Goal: Task Accomplishment & Management: Manage account settings

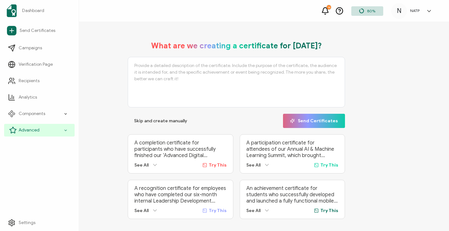
click at [56, 135] on div "Advanced" at bounding box center [39, 130] width 70 height 13
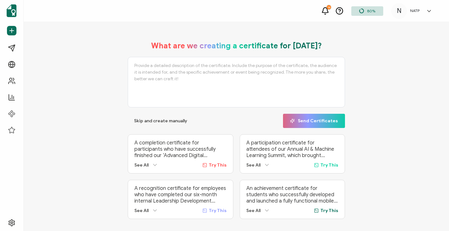
click at [415, 12] on h5 "NATP" at bounding box center [414, 11] width 9 height 4
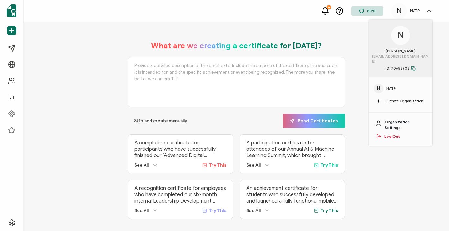
click at [401, 119] on link "Organization Settings" at bounding box center [405, 124] width 41 height 11
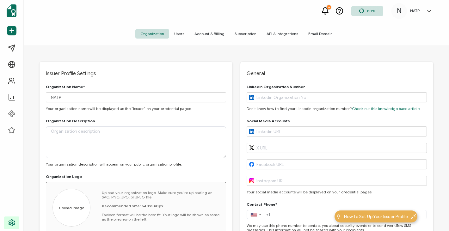
click at [180, 34] on span "Users" at bounding box center [179, 33] width 20 height 9
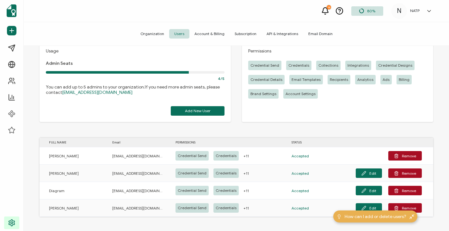
scroll to position [19, 0]
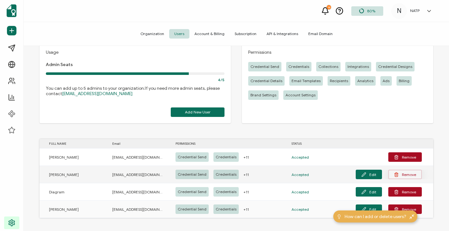
click at [409, 177] on button "Remove" at bounding box center [405, 174] width 34 height 9
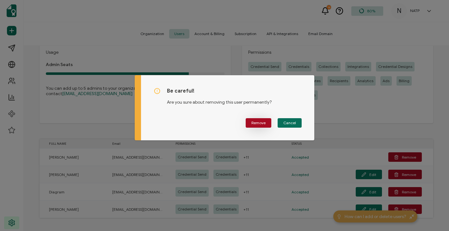
click at [261, 124] on span "Remove" at bounding box center [258, 123] width 14 height 4
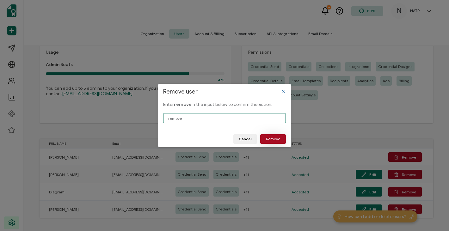
type input "remove"
click at [271, 139] on span "Remove" at bounding box center [273, 139] width 14 height 4
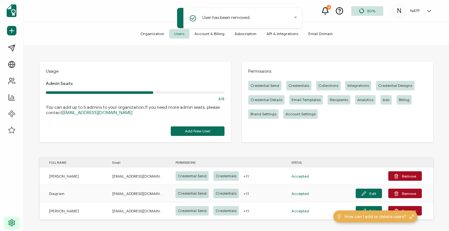
scroll to position [3, 0]
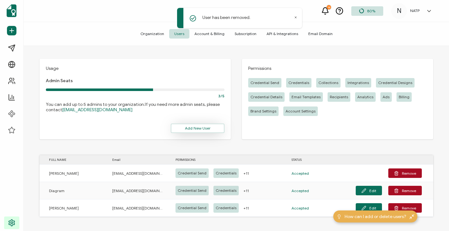
click at [198, 128] on span "Add New User" at bounding box center [198, 128] width 26 height 4
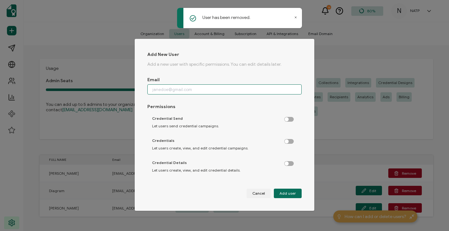
click at [179, 90] on input "dialog" at bounding box center [224, 89] width 154 height 10
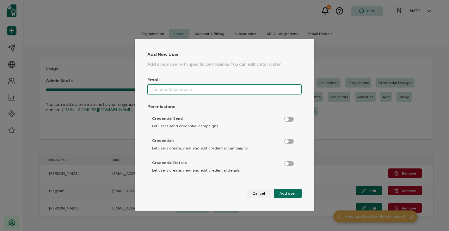
click at [167, 88] on input "dialog" at bounding box center [224, 89] width 154 height 10
paste input "[EMAIL_ADDRESS][DOMAIN_NAME]"
type input "[EMAIL_ADDRESS][DOMAIN_NAME]"
click at [286, 119] on label "dialog" at bounding box center [292, 118] width 16 height 2
click at [287, 119] on input "dialog" at bounding box center [289, 120] width 4 height 4
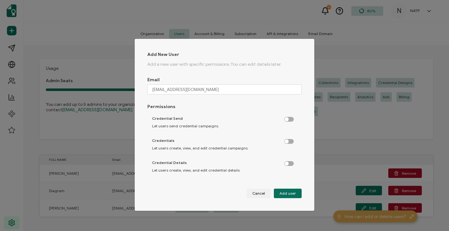
checkbox input "true"
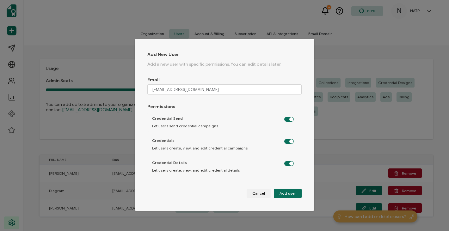
checkbox input "true"
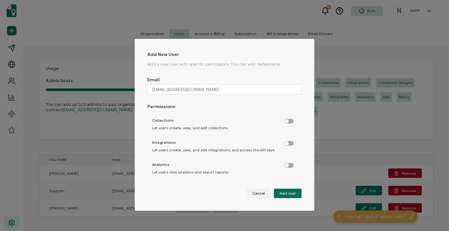
scroll to position [125, 0]
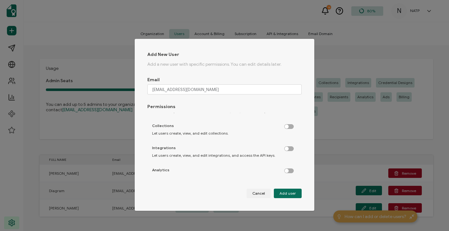
click at [286, 126] on label "dialog" at bounding box center [292, 125] width 16 height 2
click at [287, 126] on input "dialog" at bounding box center [289, 127] width 4 height 4
checkbox input "true"
click at [287, 148] on label "dialog" at bounding box center [292, 147] width 16 height 2
click at [287, 148] on input "dialog" at bounding box center [289, 149] width 4 height 4
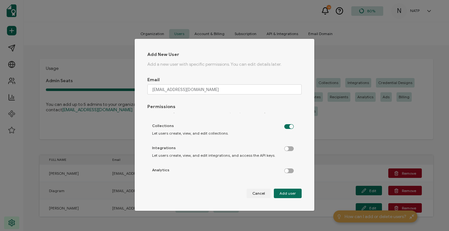
checkbox input "true"
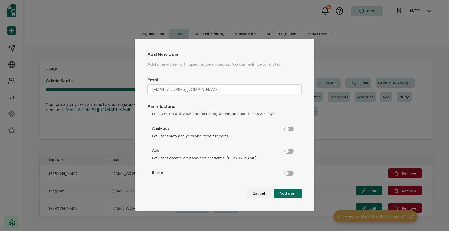
scroll to position [172, 0]
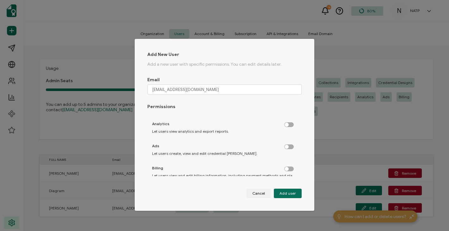
click at [286, 123] on label "dialog" at bounding box center [292, 123] width 16 height 2
click at [287, 123] on input "dialog" at bounding box center [289, 125] width 4 height 4
checkbox input "true"
click at [287, 146] on label "dialog" at bounding box center [292, 145] width 16 height 2
click at [287, 147] on input "dialog" at bounding box center [289, 147] width 4 height 4
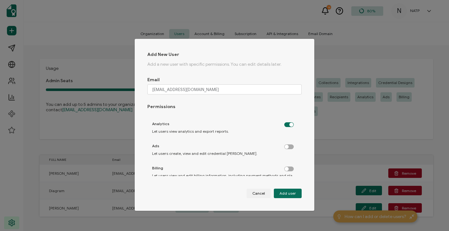
checkbox input "true"
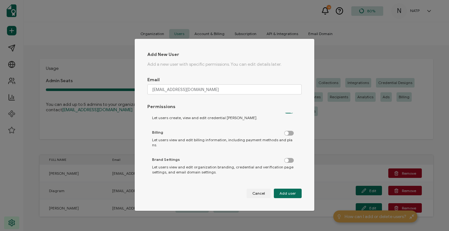
scroll to position [210, 0]
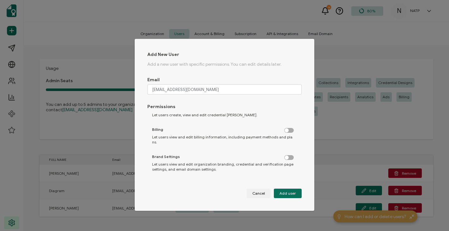
click at [287, 129] on label "dialog" at bounding box center [292, 129] width 16 height 2
click at [287, 129] on input "dialog" at bounding box center [289, 131] width 4 height 4
checkbox input "true"
click at [288, 155] on label "dialog" at bounding box center [292, 156] width 16 height 2
click at [288, 156] on input "dialog" at bounding box center [289, 158] width 4 height 4
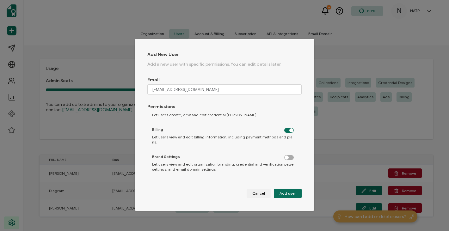
checkbox input "true"
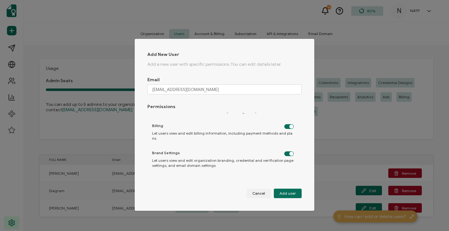
scroll to position [229, 0]
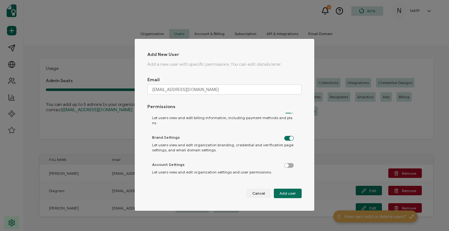
click at [287, 163] on label "dialog" at bounding box center [292, 164] width 16 height 2
click at [287, 164] on input "dialog" at bounding box center [289, 166] width 4 height 4
checkbox input "true"
click at [289, 193] on span "Add user" at bounding box center [287, 194] width 16 height 4
checkbox input "false"
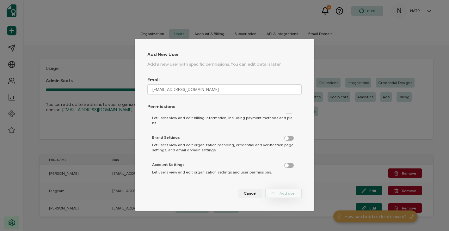
checkbox input "false"
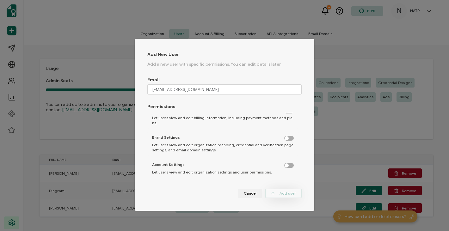
checkbox input "false"
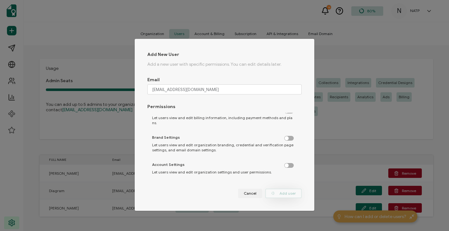
checkbox input "false"
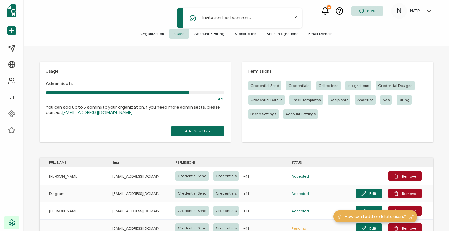
click at [295, 17] on icon at bounding box center [296, 18] width 2 height 2
